Goal: Information Seeking & Learning: Learn about a topic

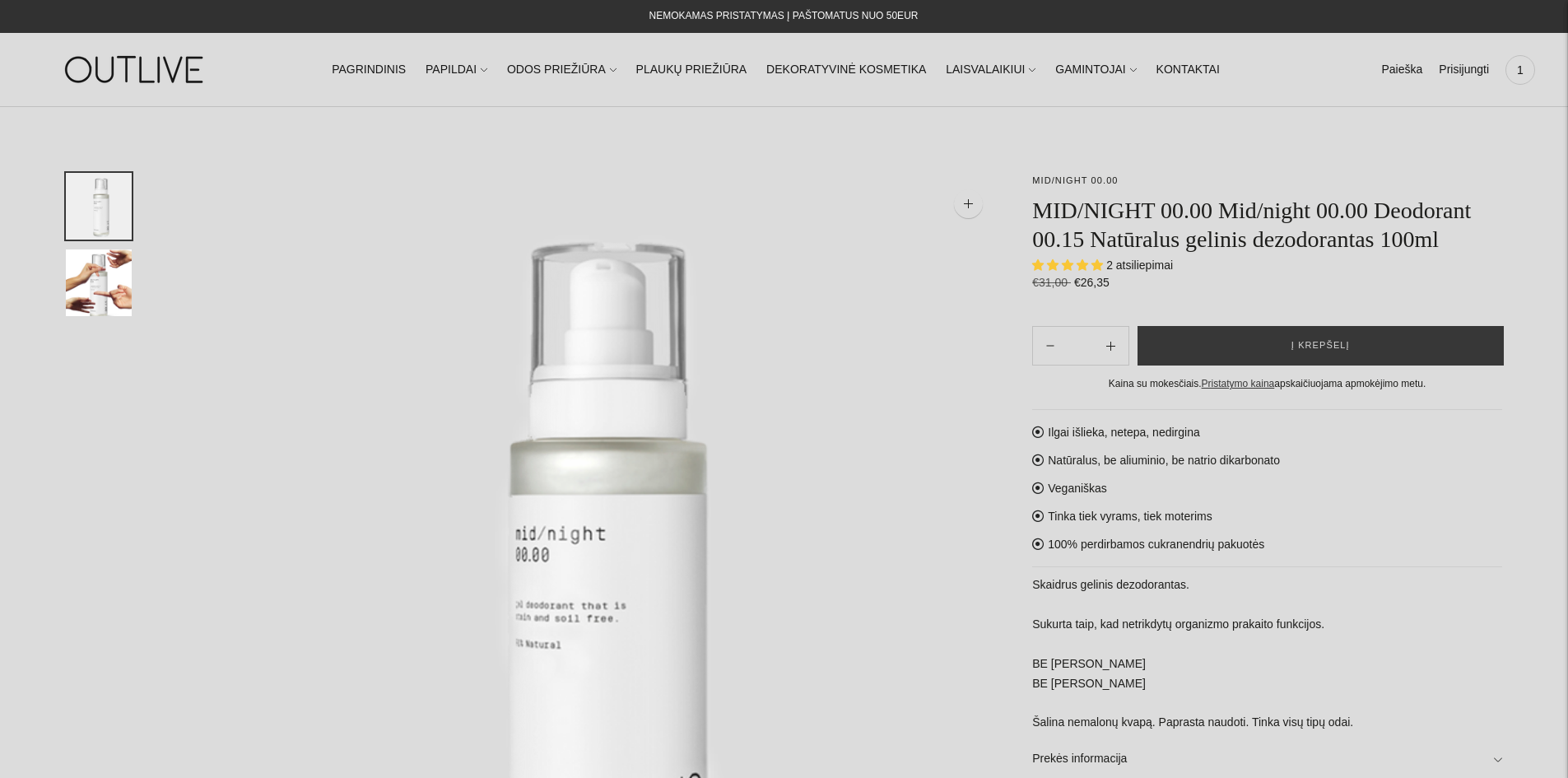
select select "**********"
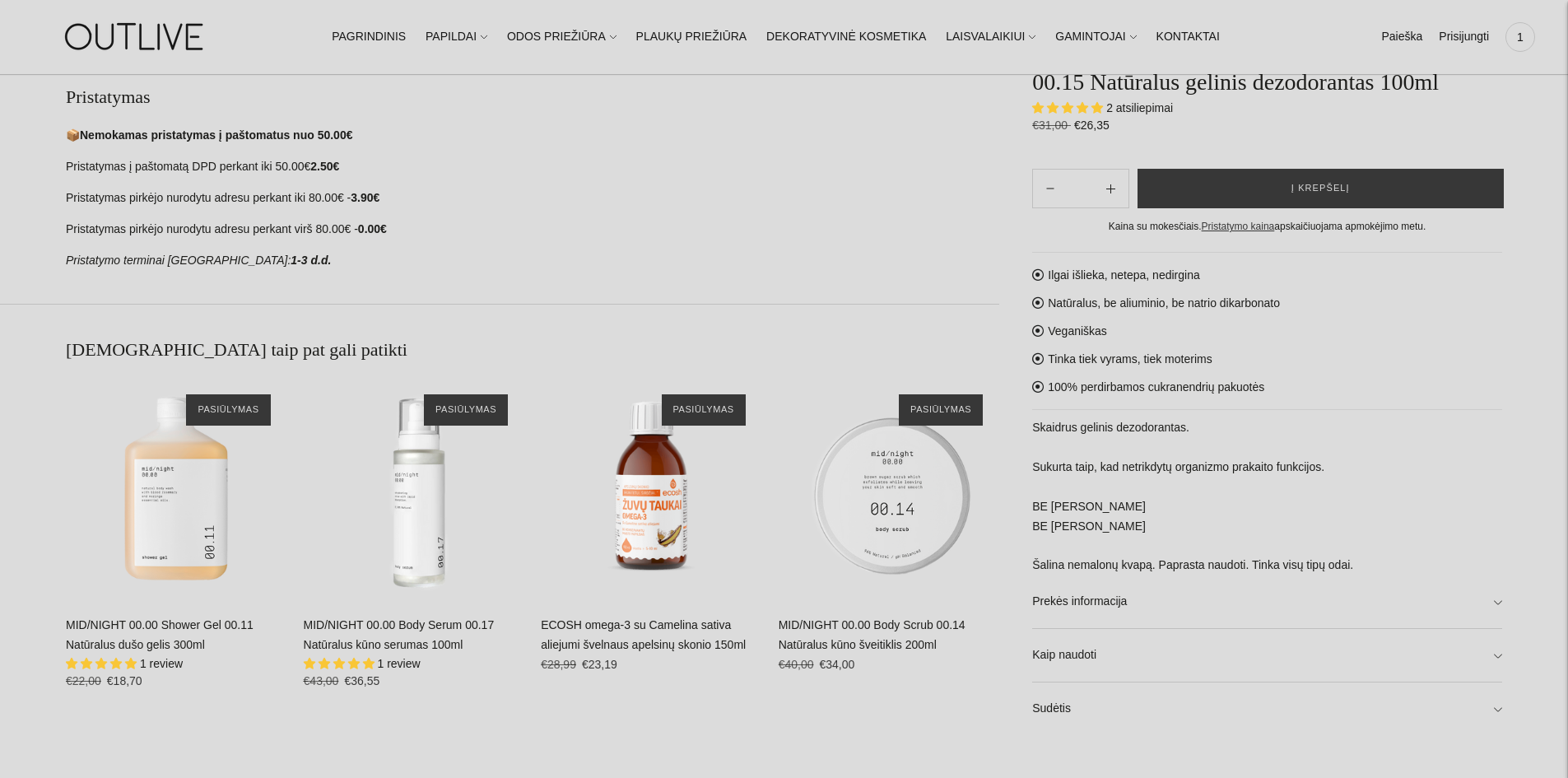
scroll to position [1071, 0]
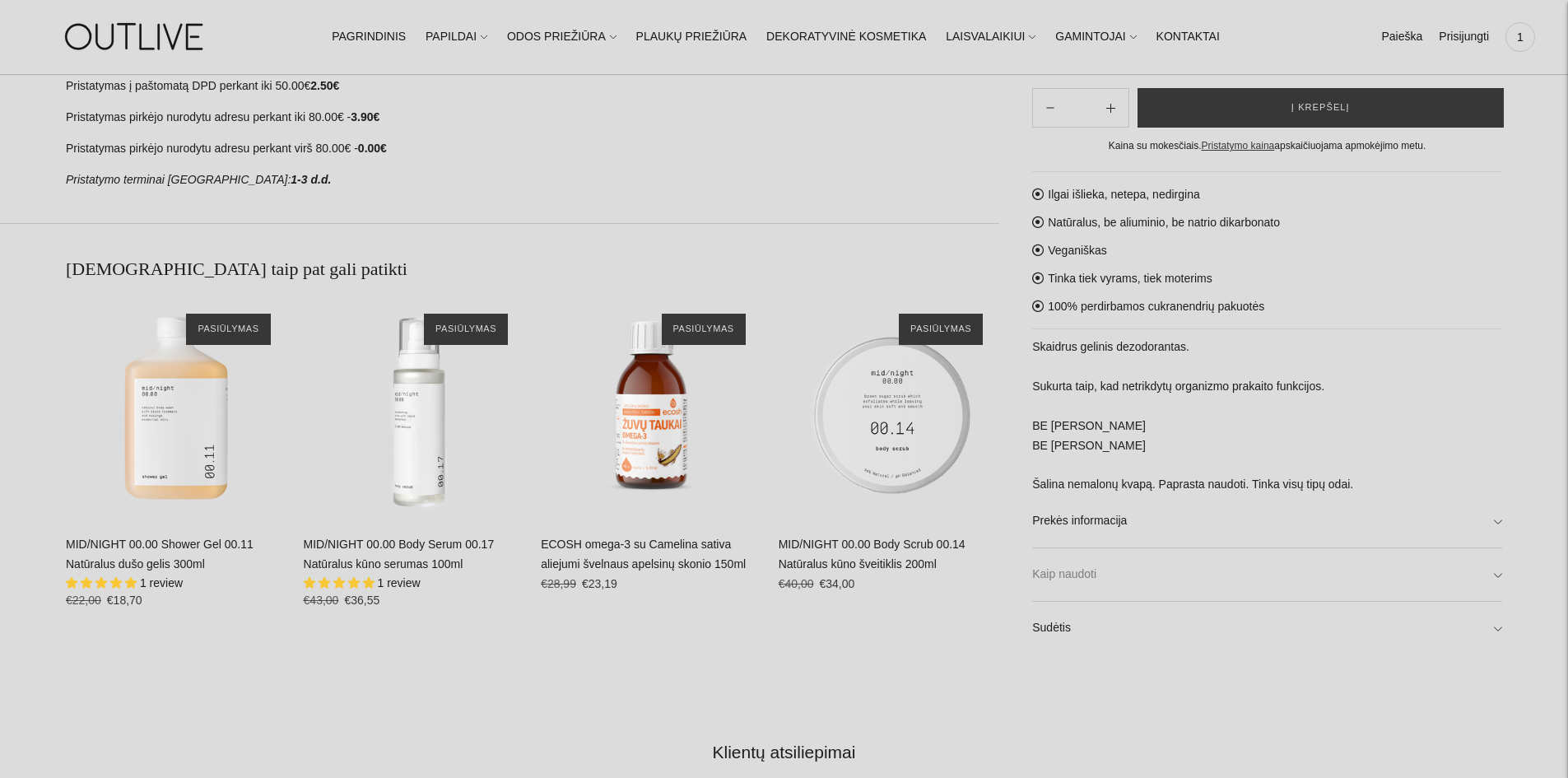
click at [1494, 579] on link "Kaip naudoti" at bounding box center [1267, 574] width 471 height 52
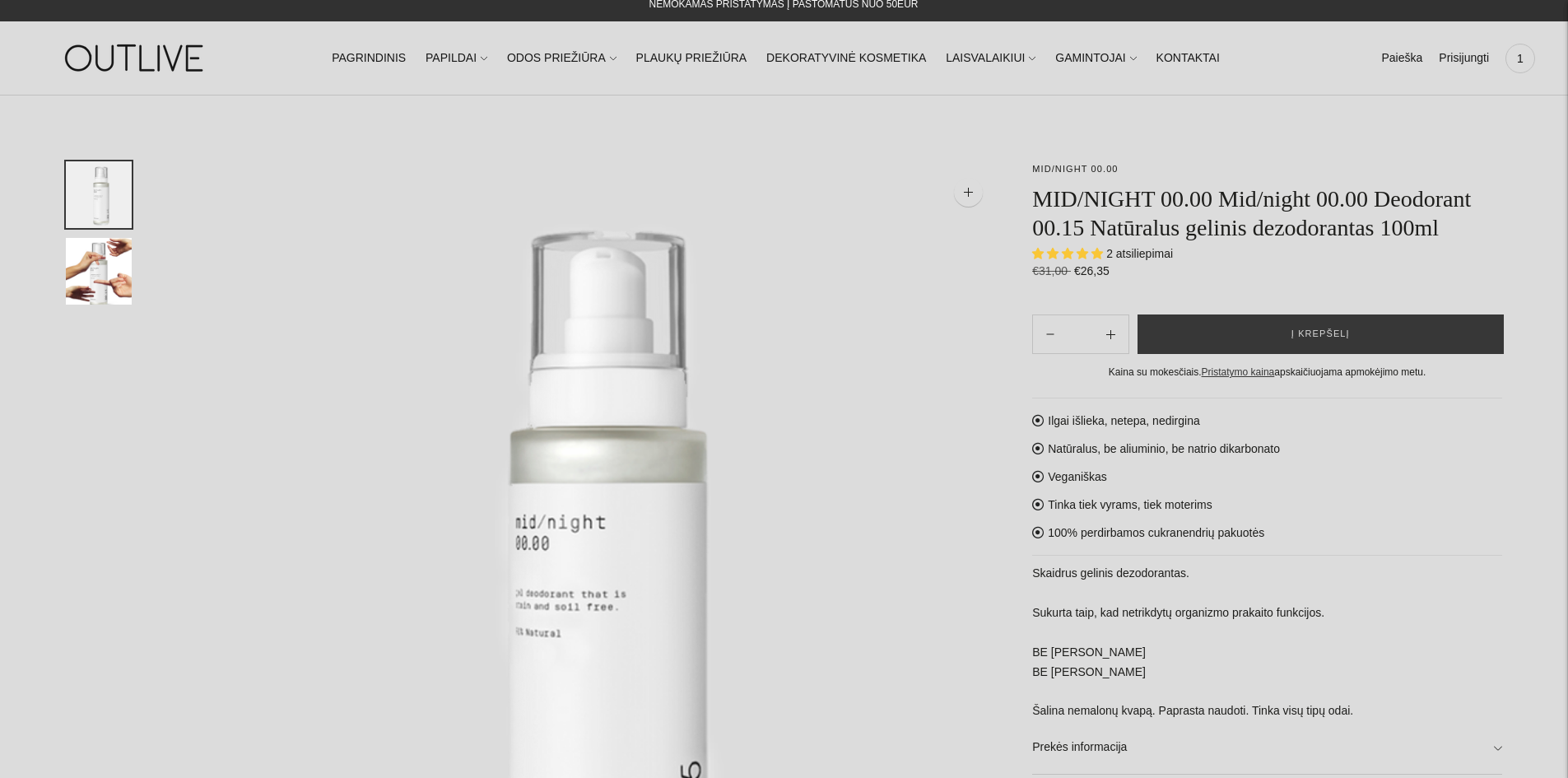
scroll to position [0, 0]
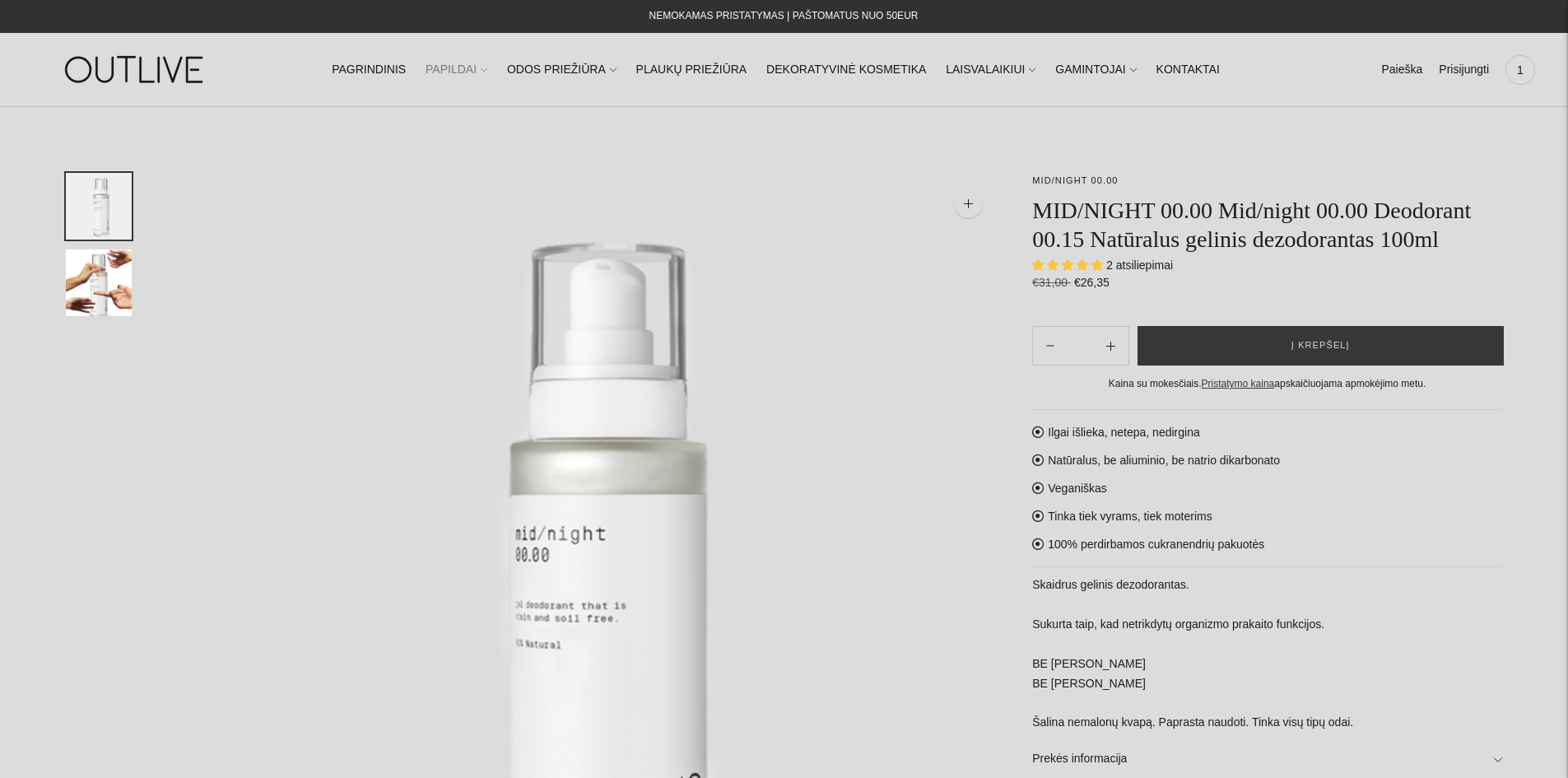
click at [487, 67] on icon at bounding box center [483, 69] width 7 height 7
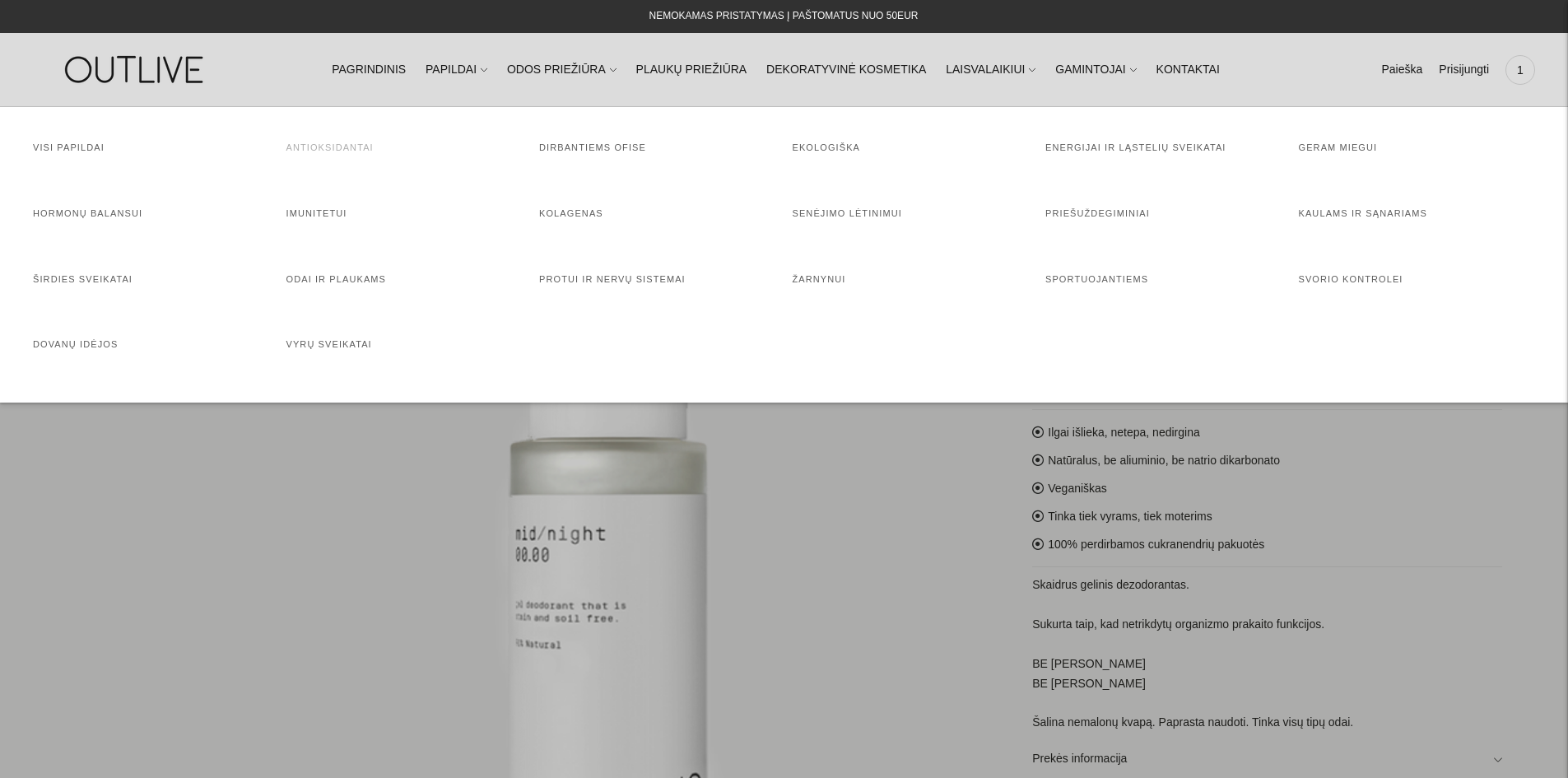
click at [334, 149] on link "Antioksidantai" at bounding box center [330, 147] width 87 height 10
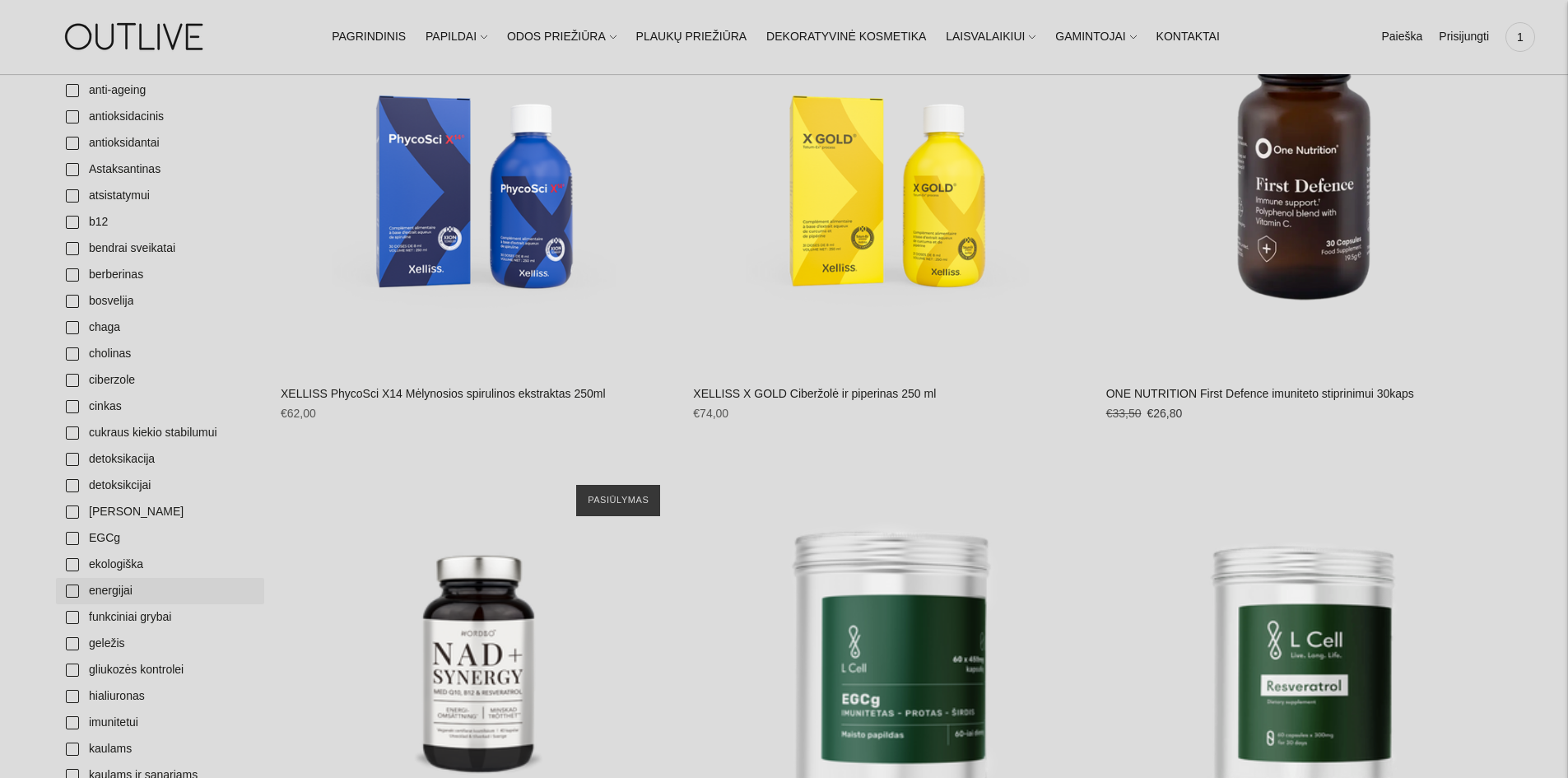
scroll to position [576, 0]
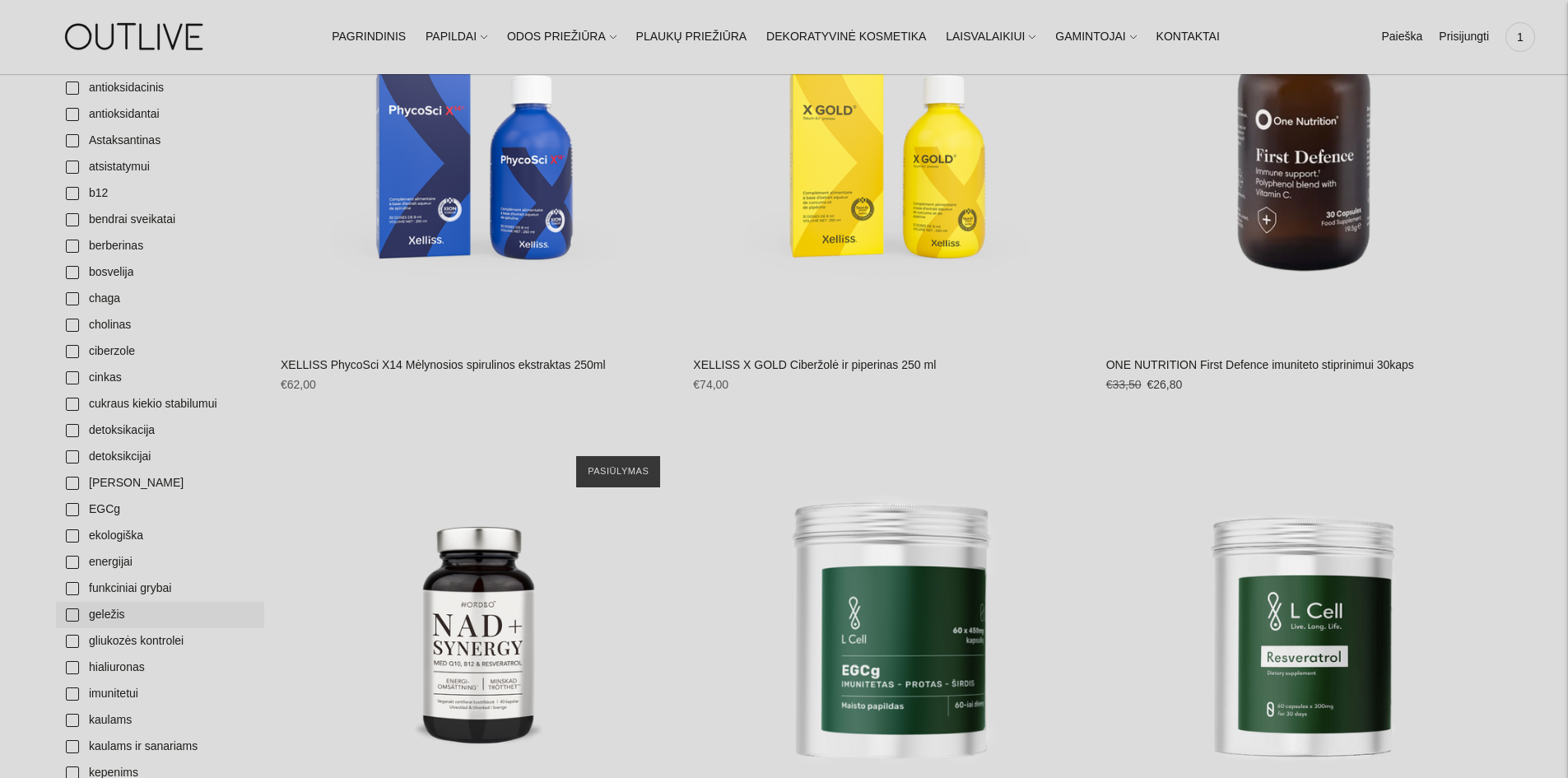
click at [100, 613] on link "geležis" at bounding box center [160, 615] width 209 height 27
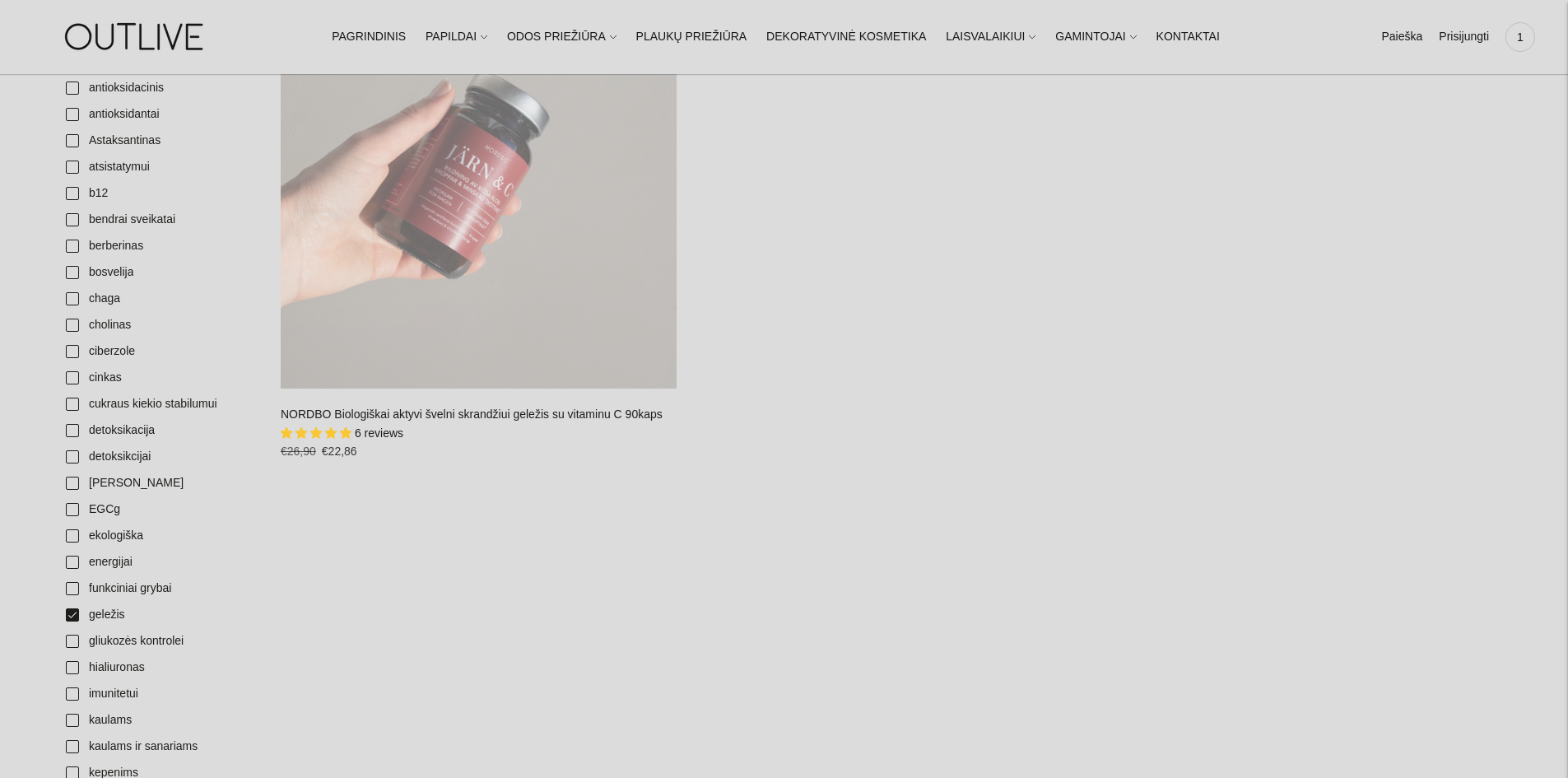
click at [482, 240] on div "NORDBO Biologiškai aktyvi švelni skrandžiui geležis su vitaminu C 90kaps\a" at bounding box center [479, 191] width 396 height 396
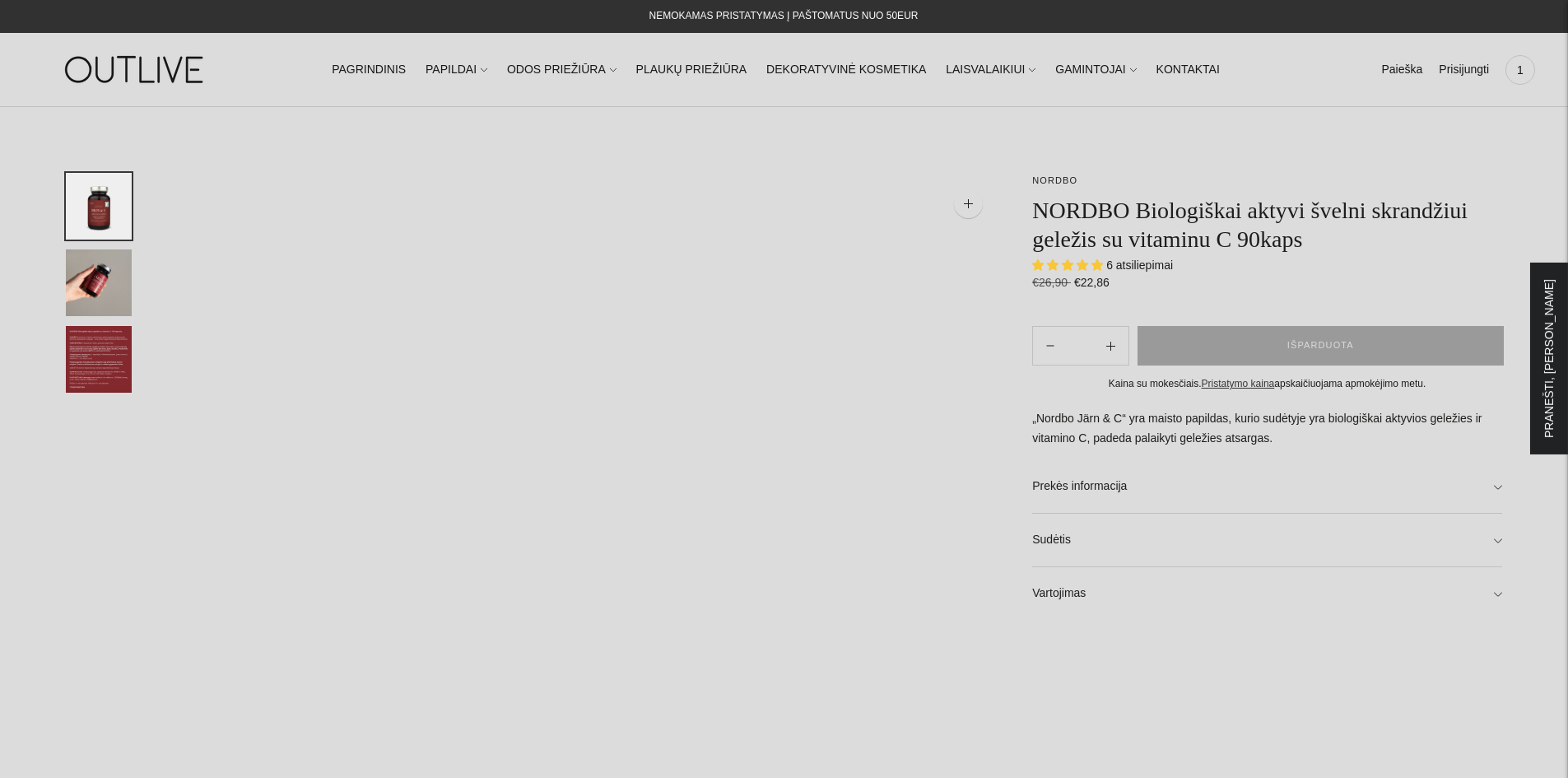
select select "**********"
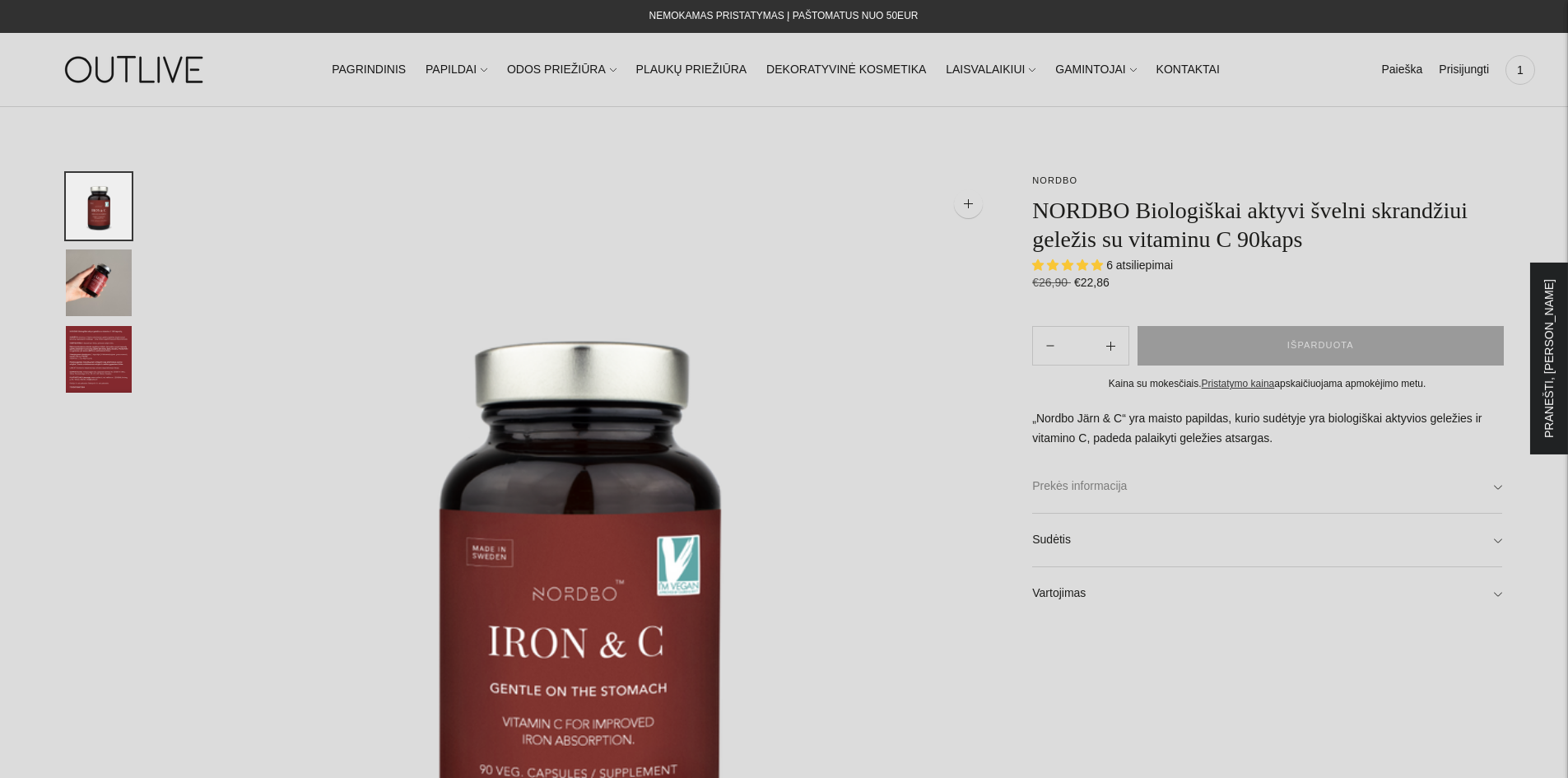
click at [1498, 495] on link "Prekės informacija" at bounding box center [1267, 486] width 471 height 52
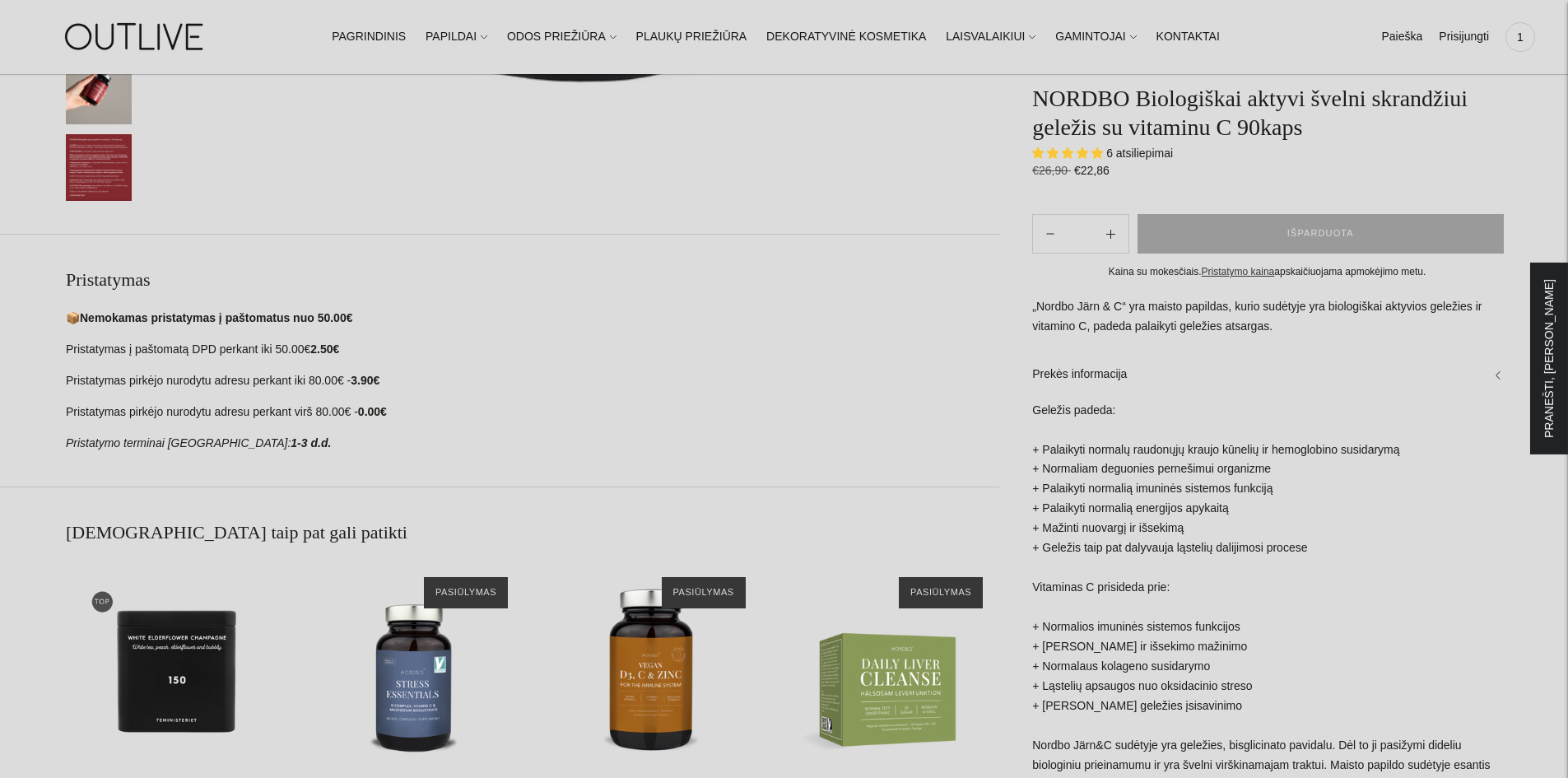
scroll to position [988, 0]
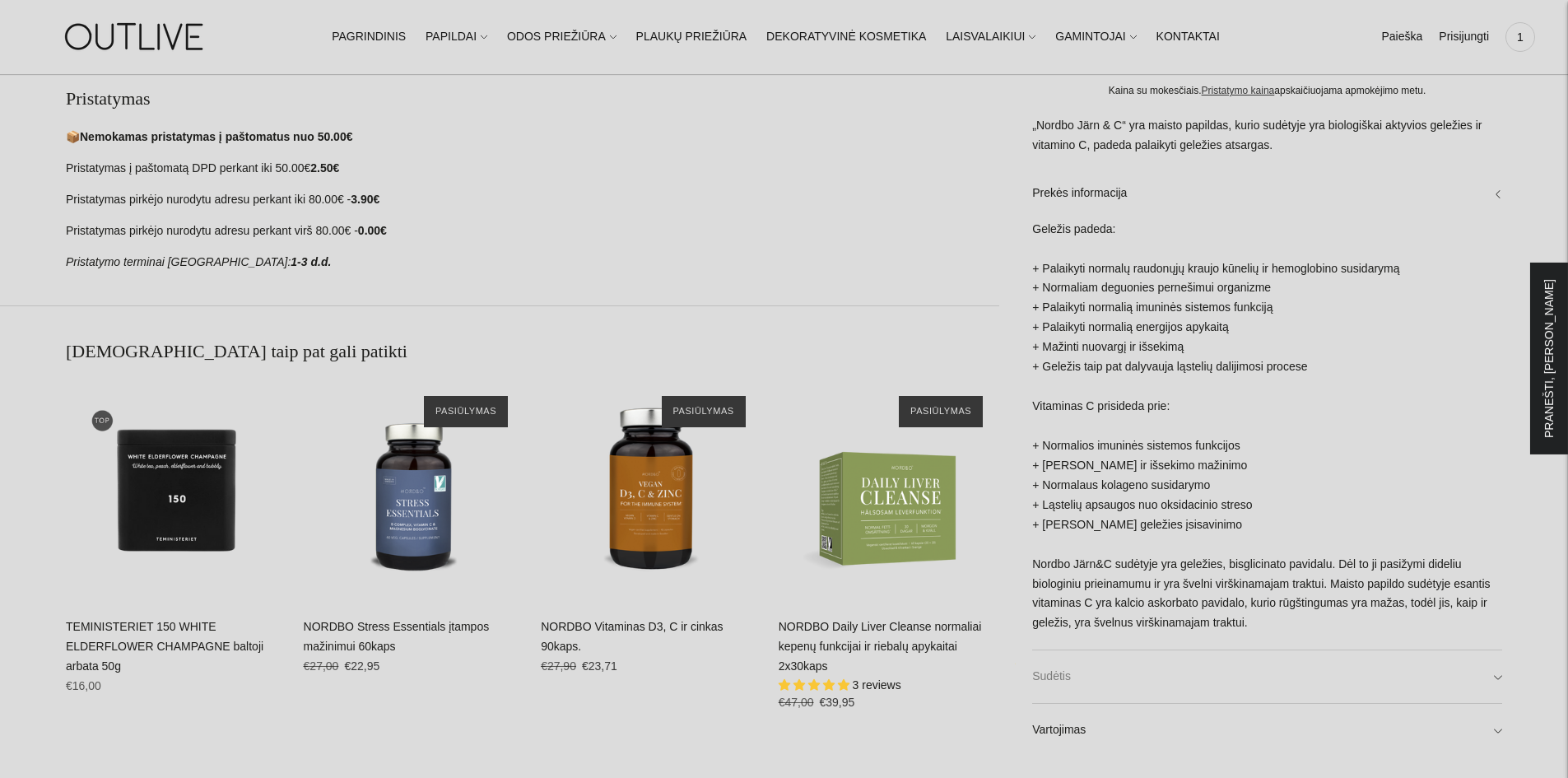
click at [1499, 675] on link "Sudėtis" at bounding box center [1267, 676] width 471 height 52
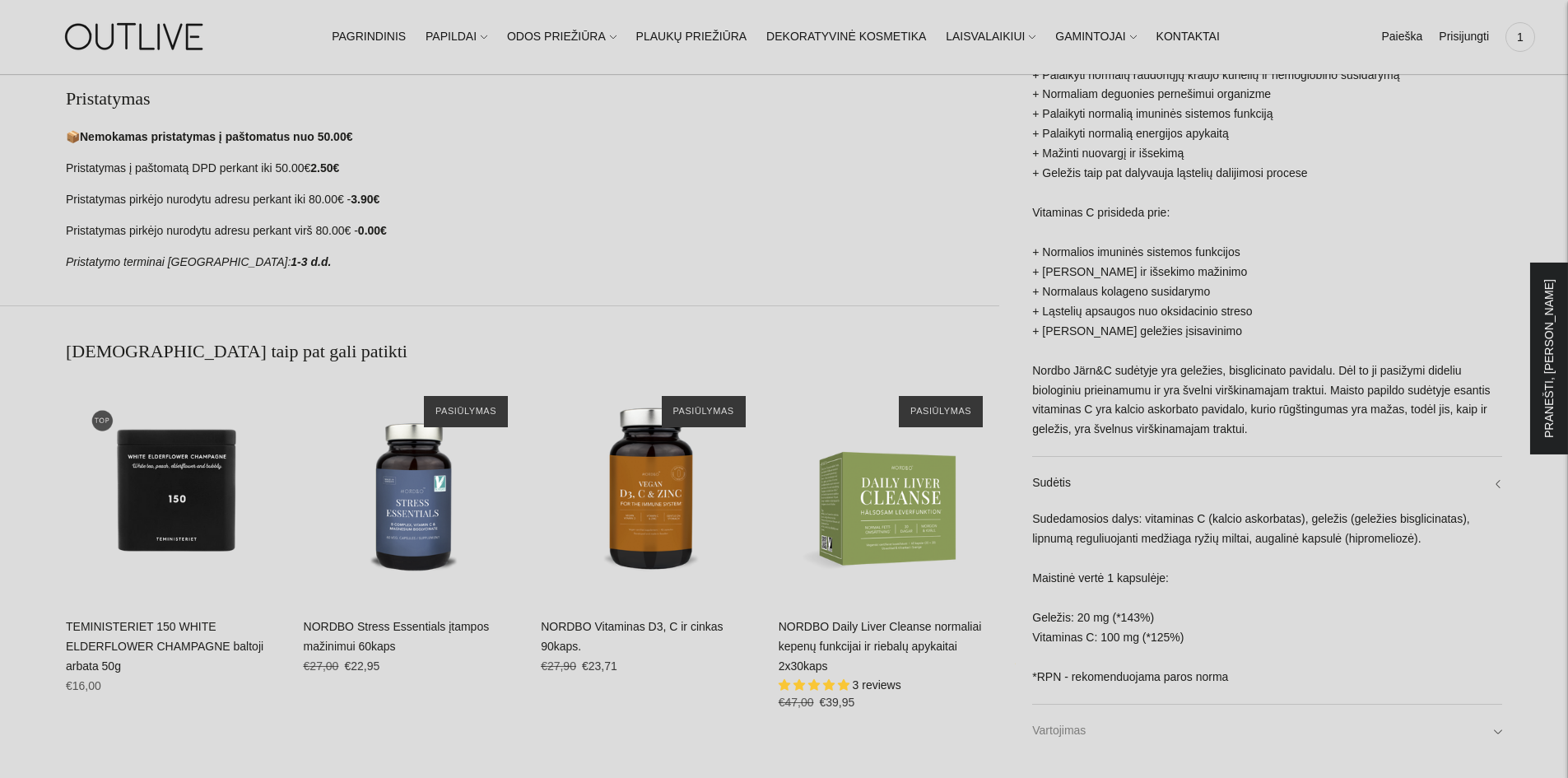
click at [1490, 728] on link "Vartojimas" at bounding box center [1267, 730] width 471 height 52
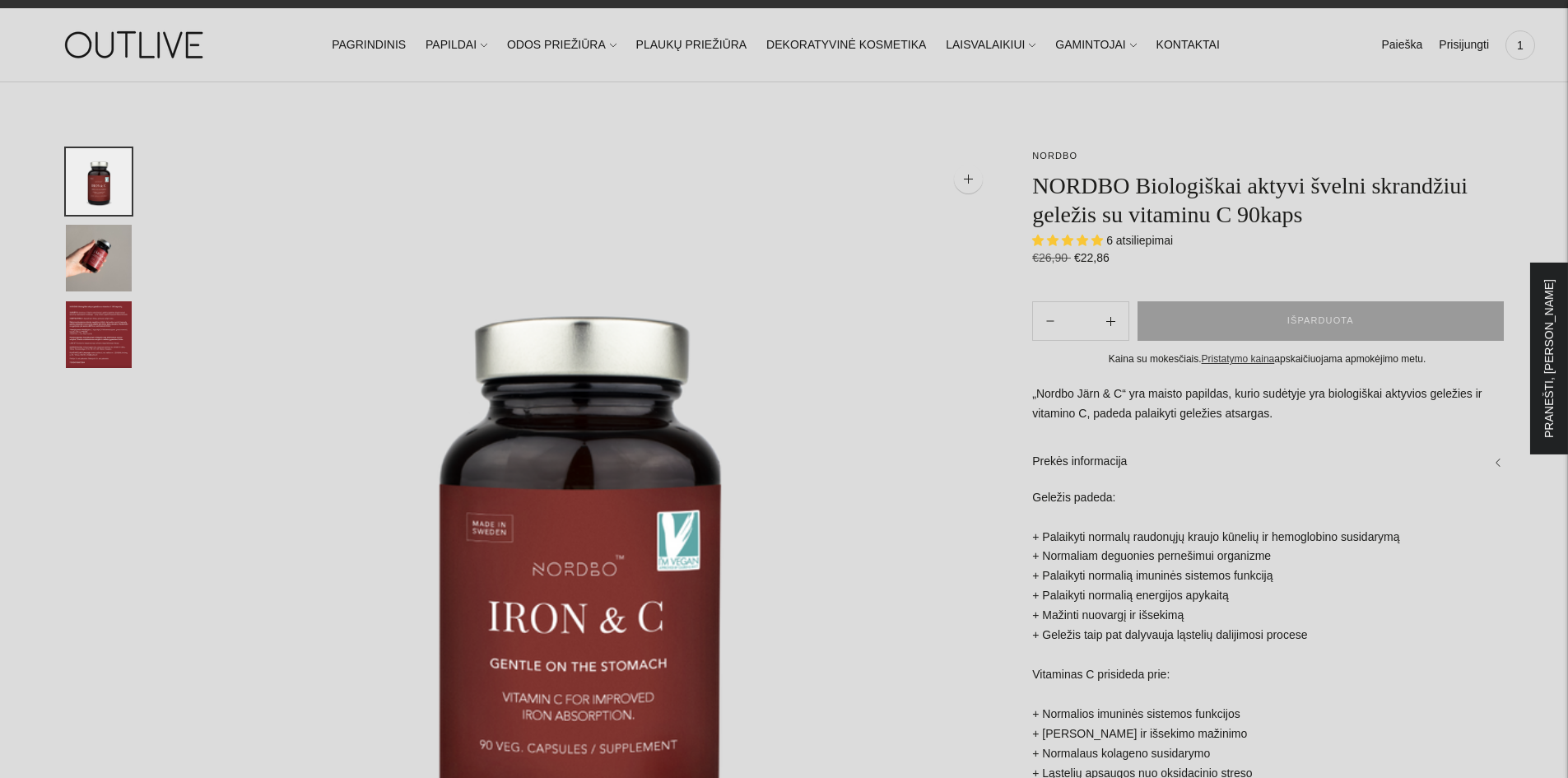
scroll to position [0, 0]
